Goal: Transaction & Acquisition: Obtain resource

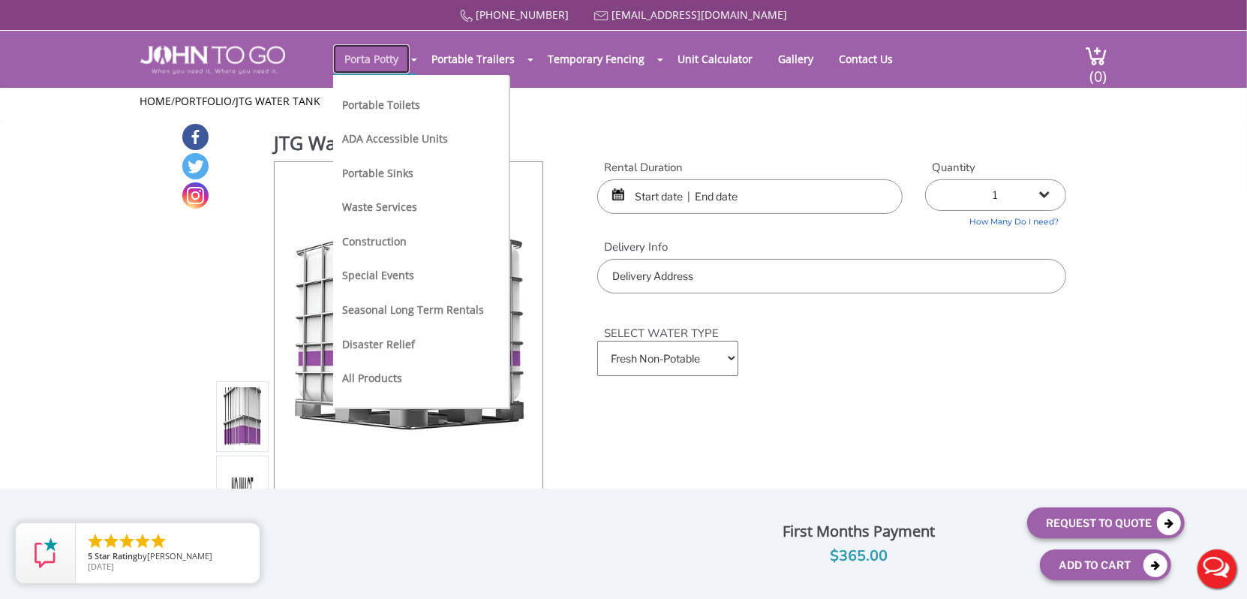
click at [368, 56] on link "Porta Potty" at bounding box center [371, 58] width 77 height 29
click at [368, 95] on li "Portable Toilets" at bounding box center [413, 111] width 142 height 35
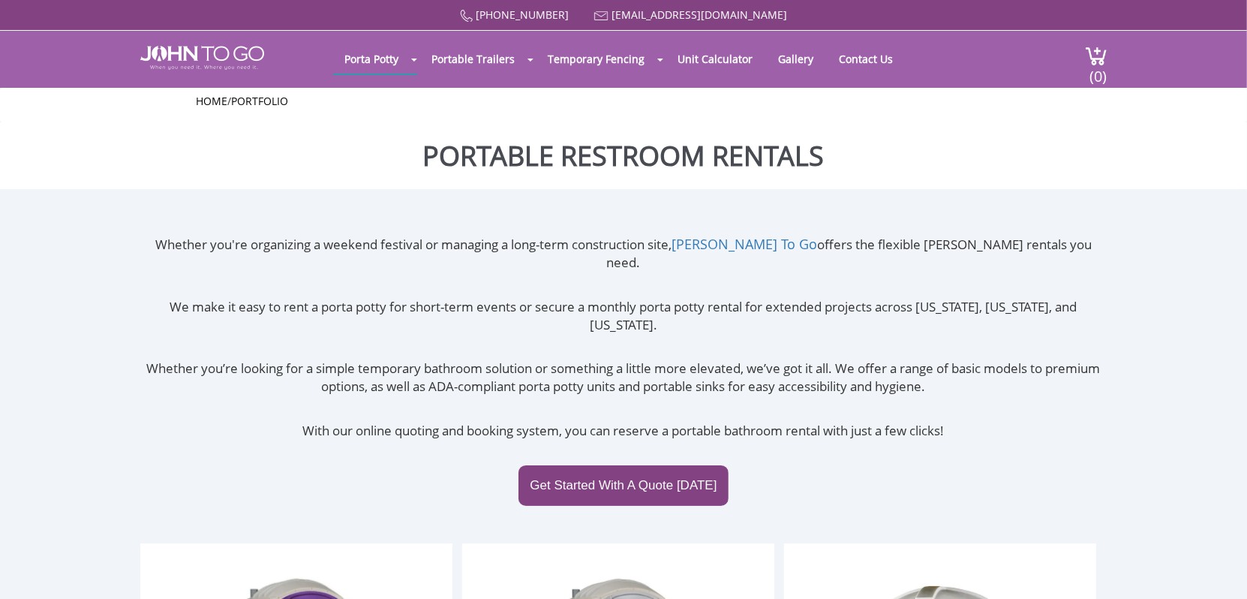
click at [368, 110] on div "Home / Portfolio" at bounding box center [624, 105] width 878 height 23
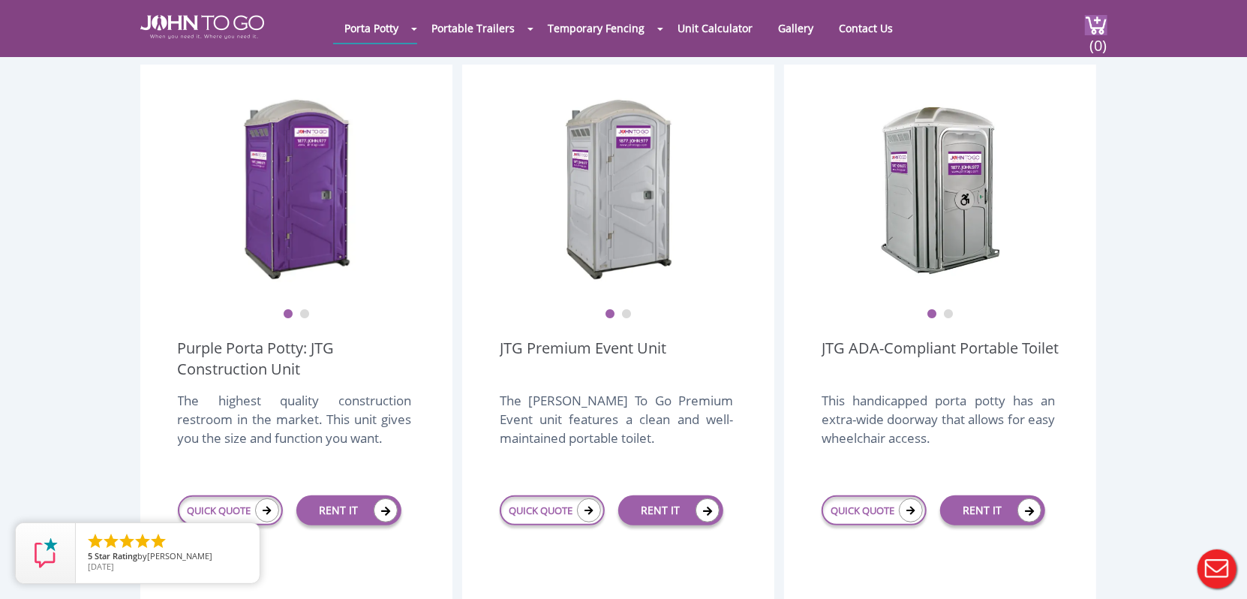
scroll to position [450, 0]
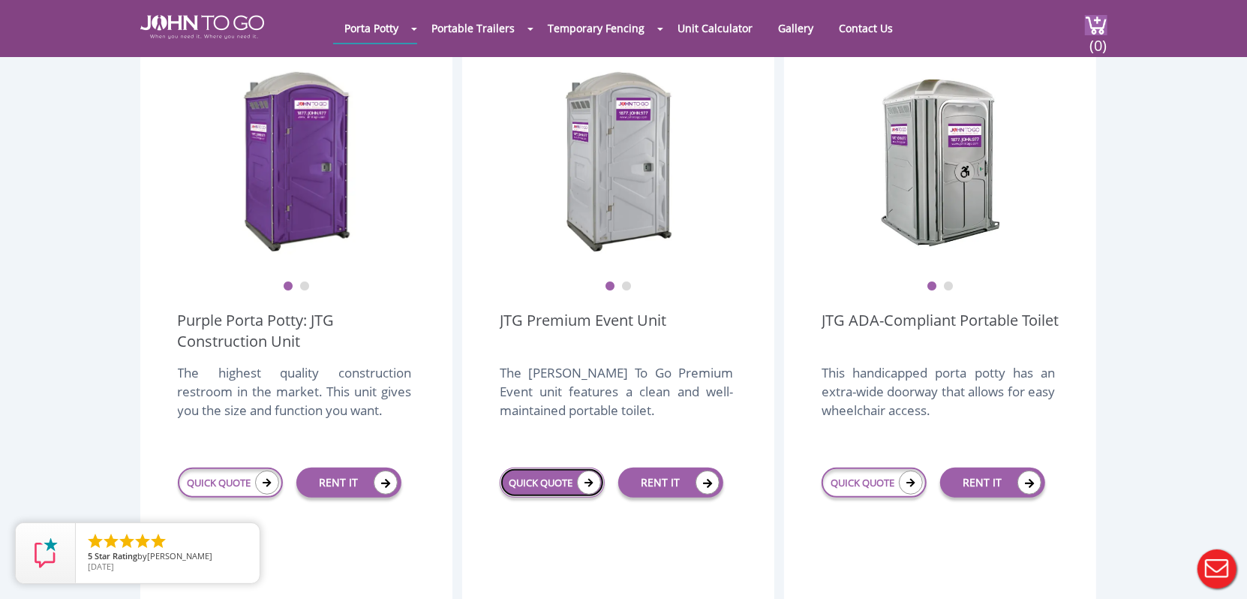
click at [545, 468] on link "QUICK QUOTE" at bounding box center [552, 483] width 105 height 30
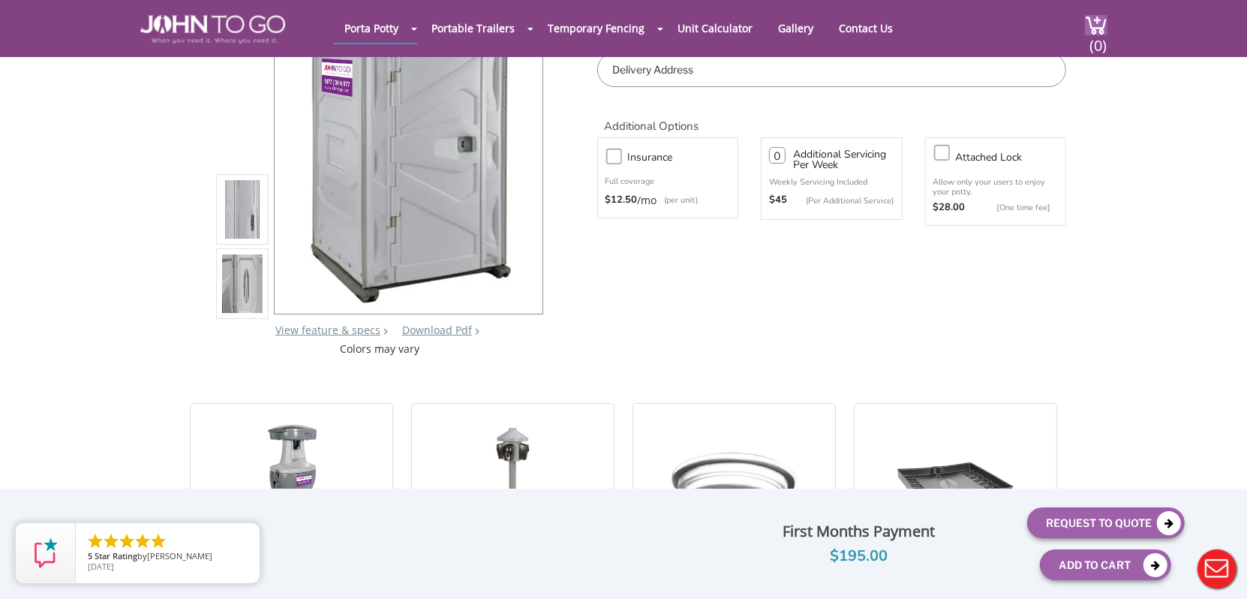
scroll to position [75, 0]
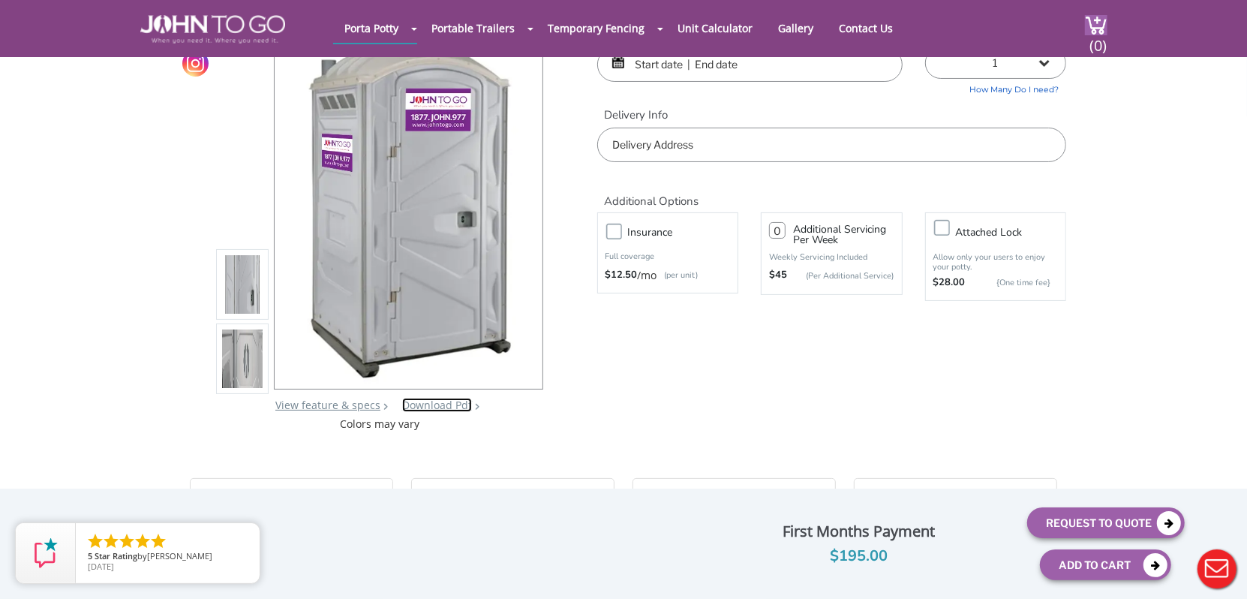
click at [450, 405] on link "Download Pdf" at bounding box center [437, 405] width 70 height 14
drag, startPoint x: 95, startPoint y: 173, endPoint x: 92, endPoint y: 147, distance: 26.4
